Goal: Information Seeking & Learning: Learn about a topic

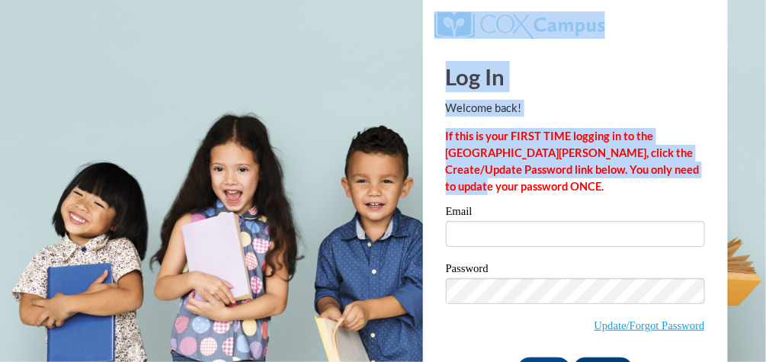
drag, startPoint x: 0, startPoint y: 0, endPoint x: 461, endPoint y: 204, distance: 504.4
click at [461, 204] on body "Log In Welcome back! If this is your FIRST TIME logging in to the NEW Cox Campu…" at bounding box center [383, 181] width 766 height 362
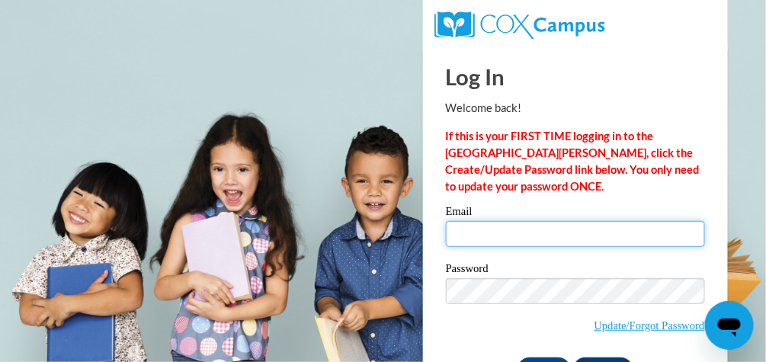
drag, startPoint x: 461, startPoint y: 204, endPoint x: 521, endPoint y: 232, distance: 66.2
click at [521, 232] on input "Email" at bounding box center [575, 234] width 259 height 26
type input "ydahal@lccaa.net"
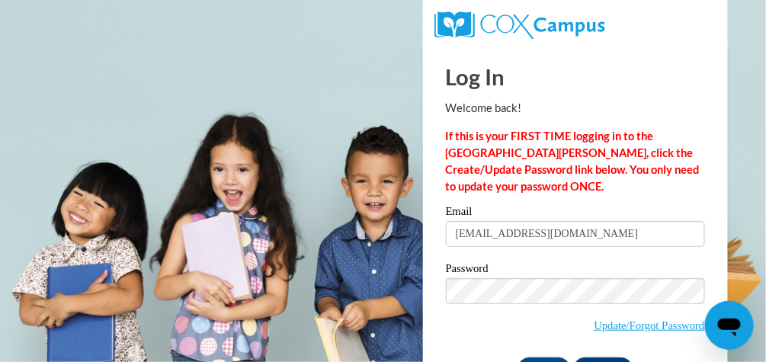
click at [492, 271] on label "Password" at bounding box center [575, 270] width 259 height 15
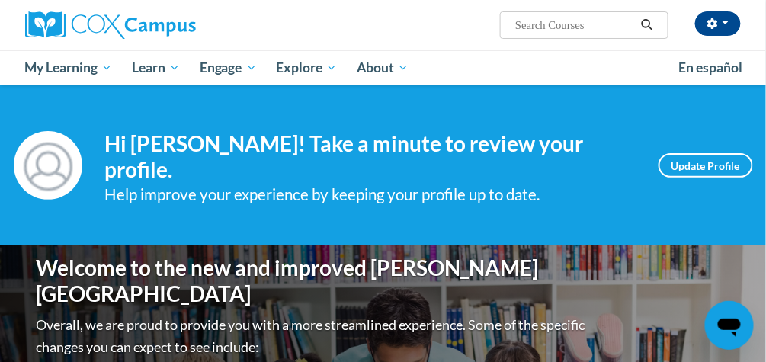
click at [610, 143] on h4 "Hi [PERSON_NAME]! Take a minute to review your profile." at bounding box center [370, 156] width 530 height 51
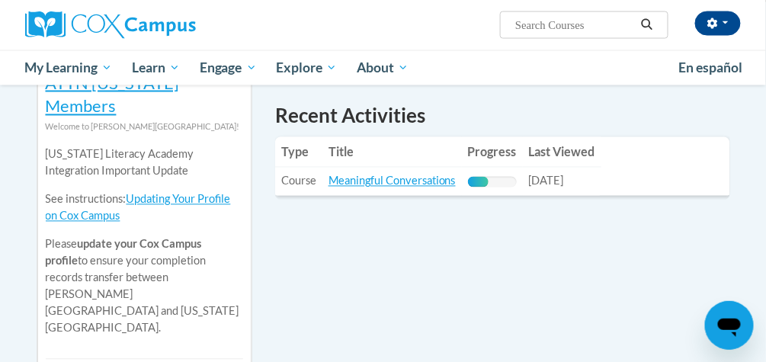
scroll to position [556, 0]
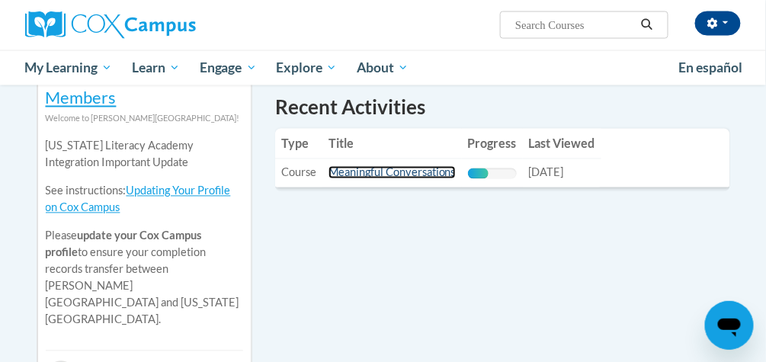
click at [406, 166] on link "Meaningful Conversations" at bounding box center [392, 172] width 127 height 13
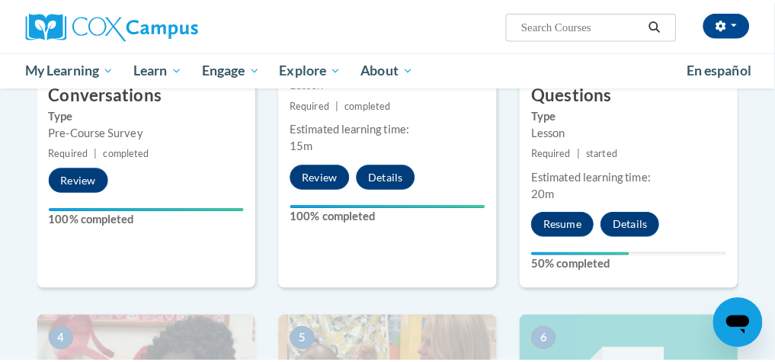
scroll to position [522, 0]
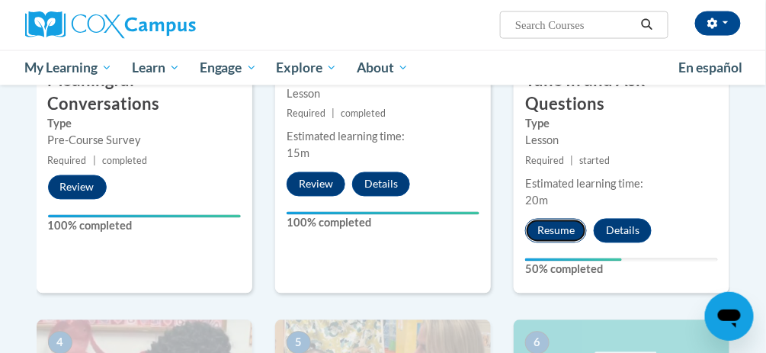
click at [553, 235] on button "Resume" at bounding box center [556, 231] width 62 height 24
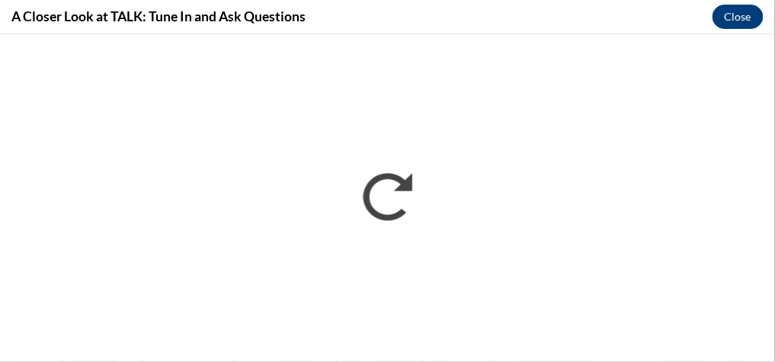
scroll to position [0, 0]
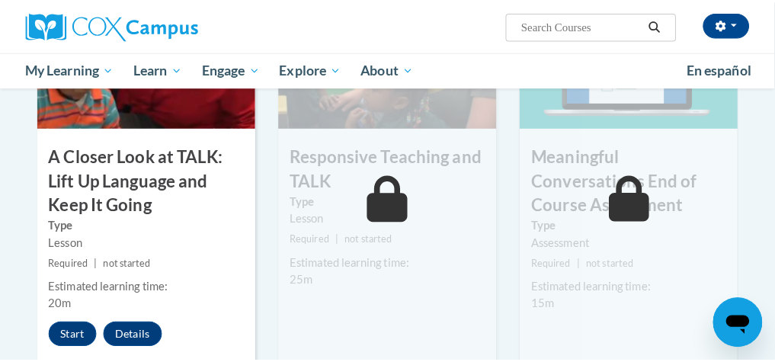
scroll to position [867, 0]
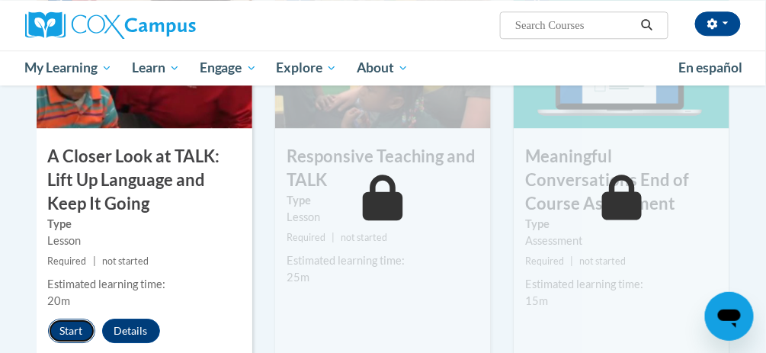
click at [59, 327] on button "Start" at bounding box center [71, 331] width 47 height 24
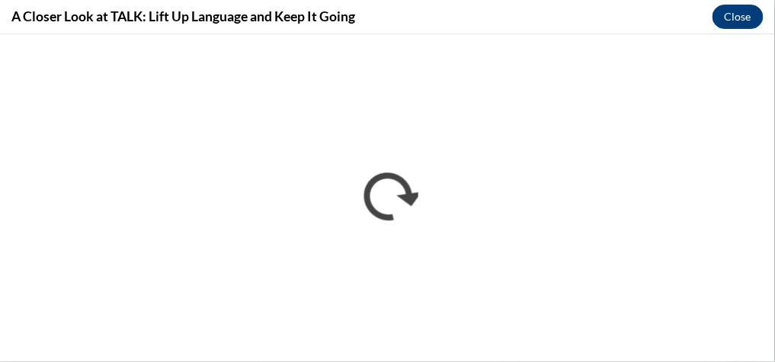
scroll to position [0, 0]
